Goal: Task Accomplishment & Management: Use online tool/utility

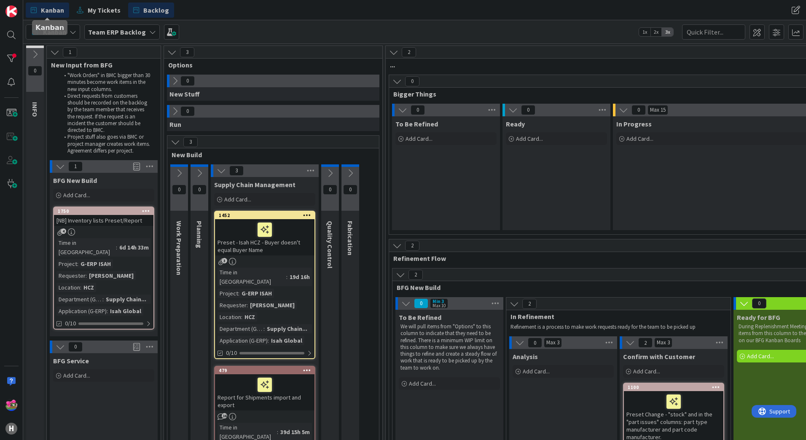
click at [58, 12] on span "Kanban" at bounding box center [52, 10] width 23 height 10
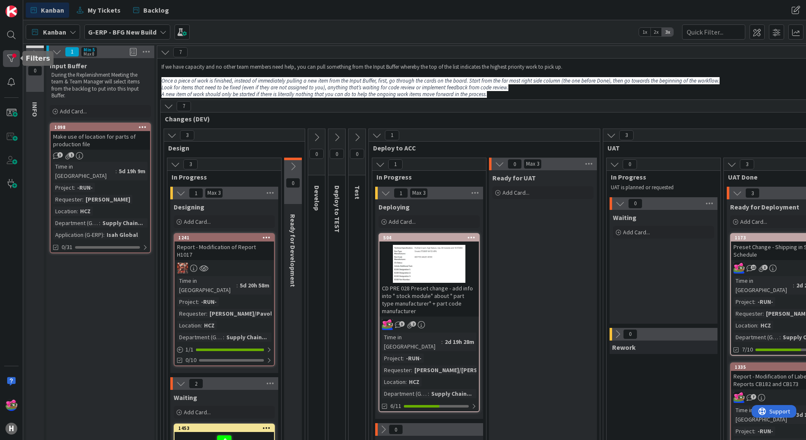
click at [14, 57] on div at bounding box center [11, 58] width 17 height 17
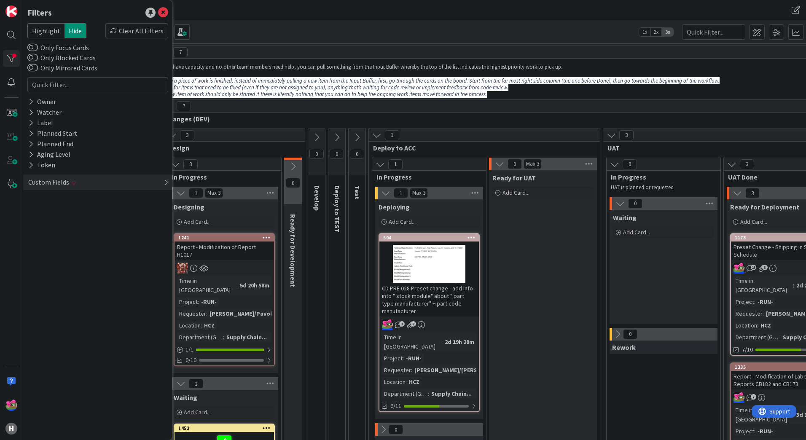
click at [78, 185] on div "Custom Fields" at bounding box center [97, 183] width 149 height 16
click at [151, 212] on icon at bounding box center [148, 210] width 6 height 6
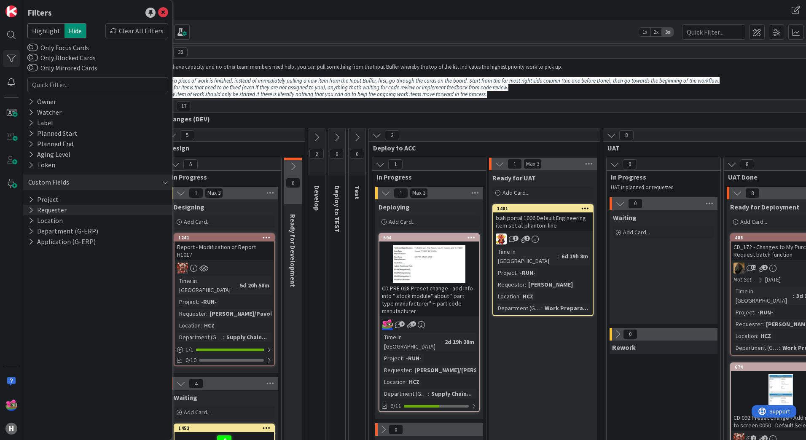
click at [251, 29] on div "Kanban G-ERP - BFG New Build 1x 2x 3x" at bounding box center [414, 31] width 783 height 23
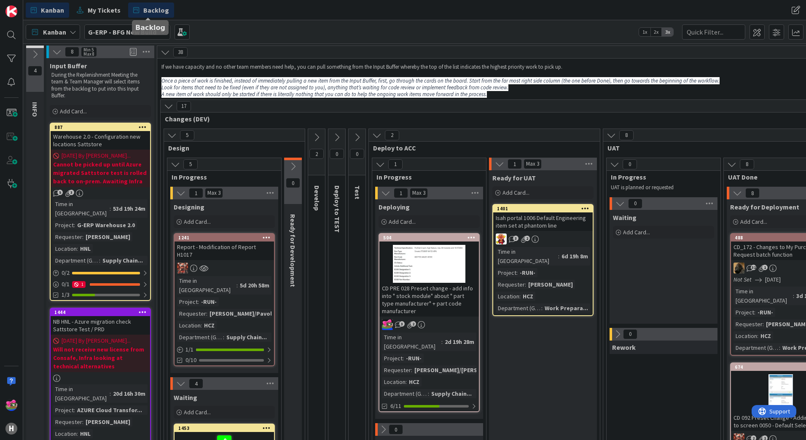
click at [156, 13] on span "Backlog" at bounding box center [156, 10] width 26 height 10
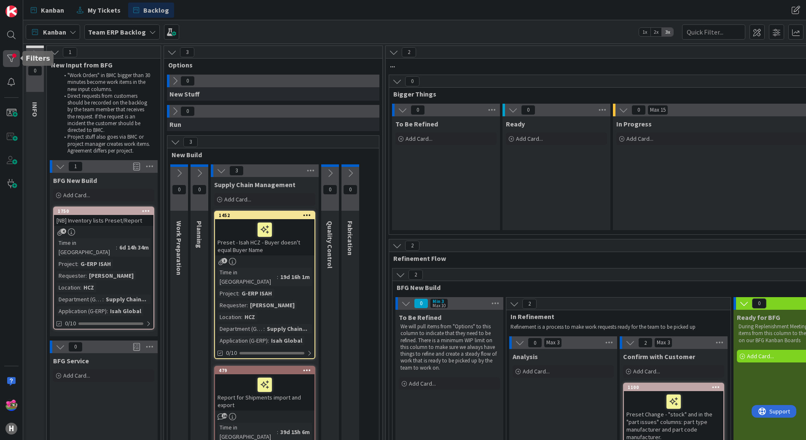
click at [8, 59] on div at bounding box center [11, 58] width 17 height 17
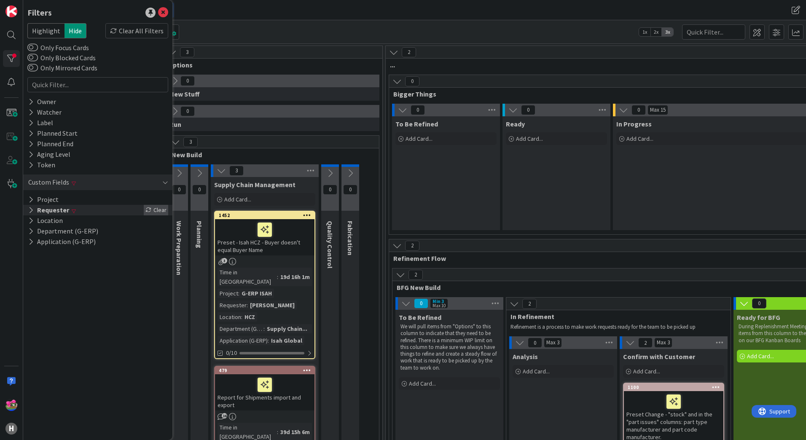
click at [161, 210] on div "Clear" at bounding box center [156, 210] width 24 height 11
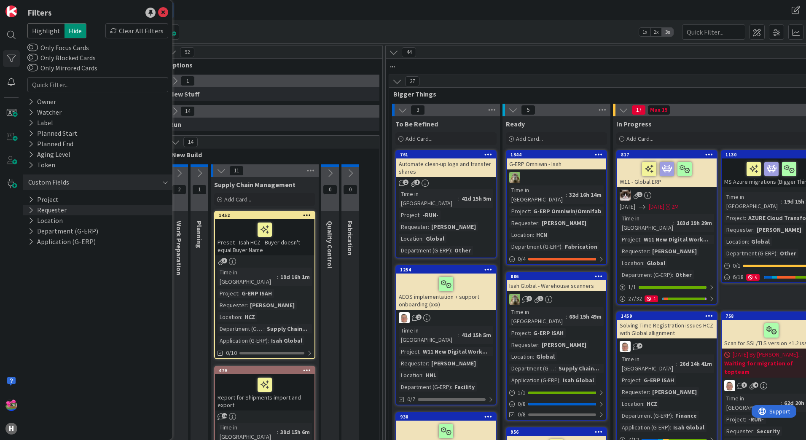
click at [272, 30] on div "Kanban Team ERP Backlog 1x 2x 3x" at bounding box center [414, 31] width 783 height 23
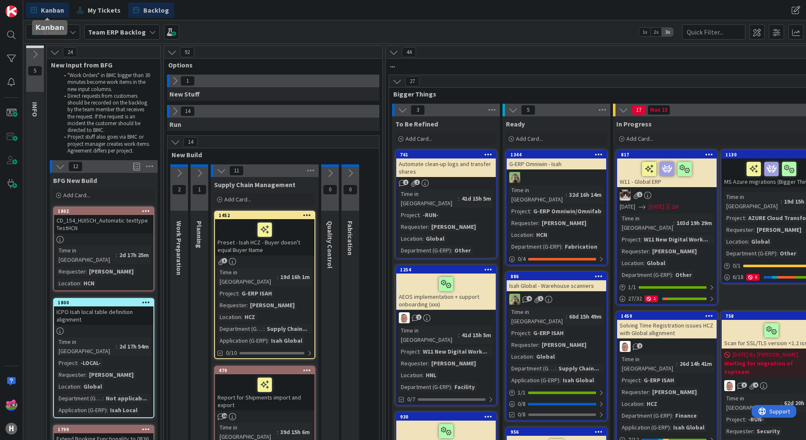
click at [62, 8] on span "Kanban" at bounding box center [52, 10] width 23 height 10
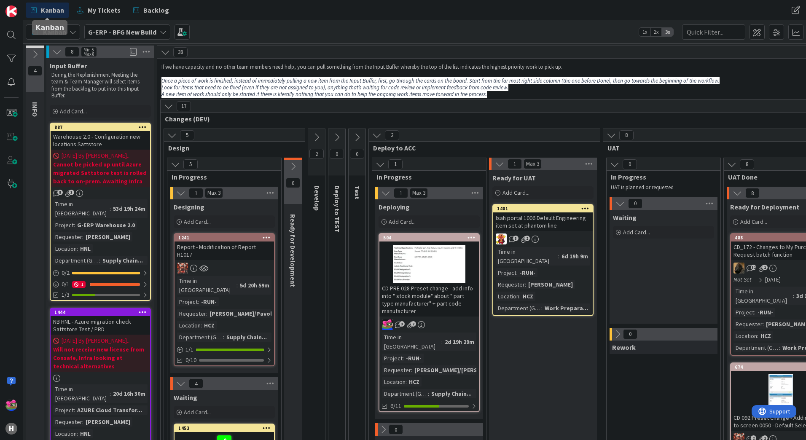
click at [316, 140] on icon at bounding box center [316, 137] width 9 height 9
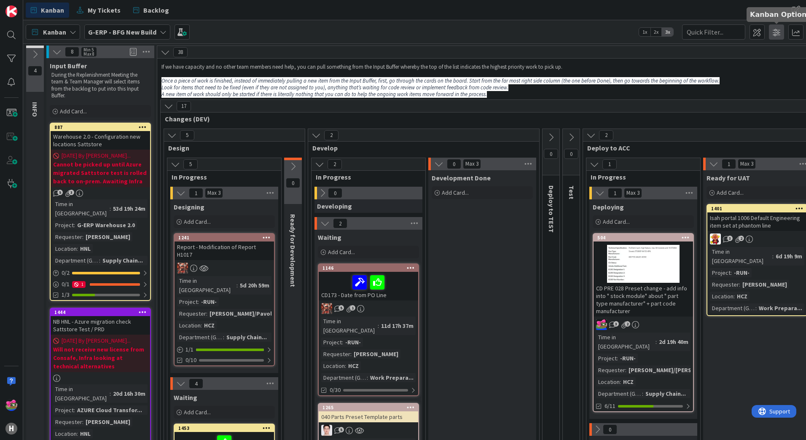
click at [780, 35] on span at bounding box center [776, 31] width 15 height 15
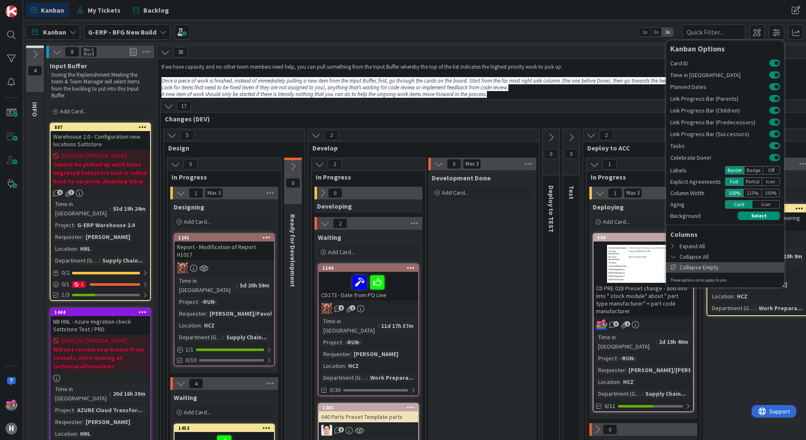
click at [699, 263] on div "Collapse Empty" at bounding box center [725, 267] width 118 height 11
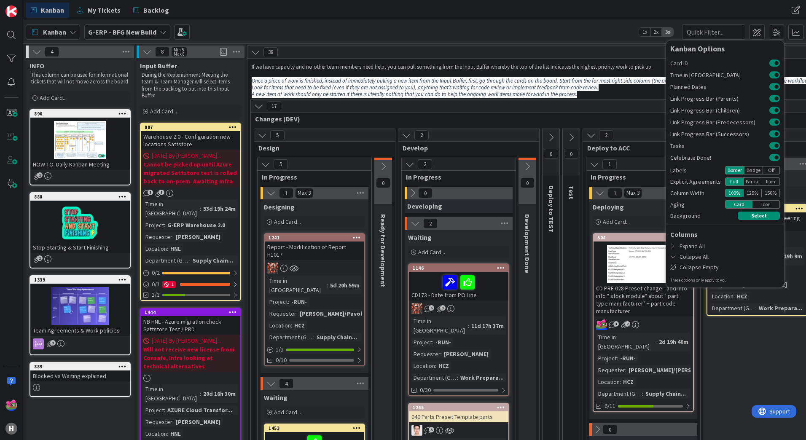
click at [37, 51] on icon at bounding box center [36, 51] width 9 height 9
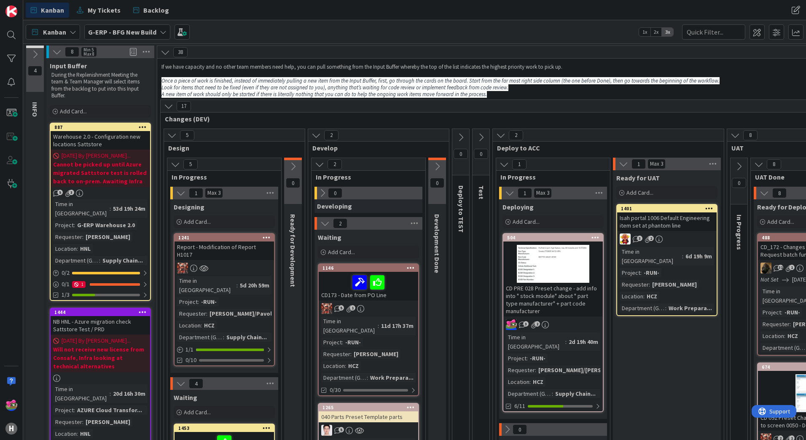
click at [414, 36] on div "Kanban G-ERP - BFG New Build 1x 2x 3x Kanban Options Card ID Time in Column Pla…" at bounding box center [414, 31] width 783 height 23
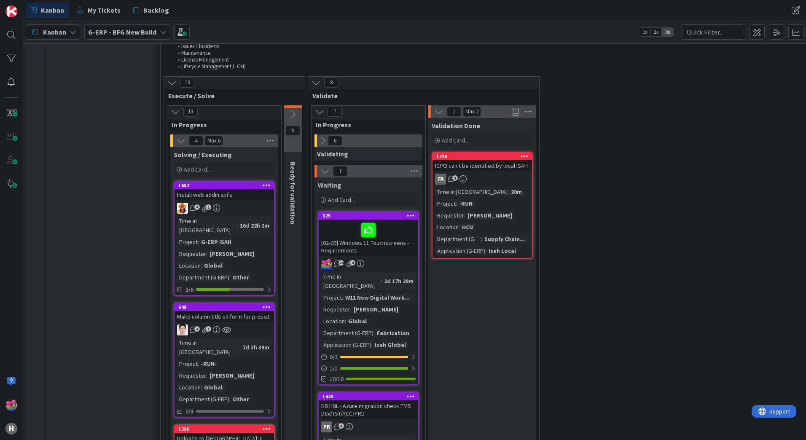
scroll to position [1644, 0]
